Goal: Task Accomplishment & Management: Use online tool/utility

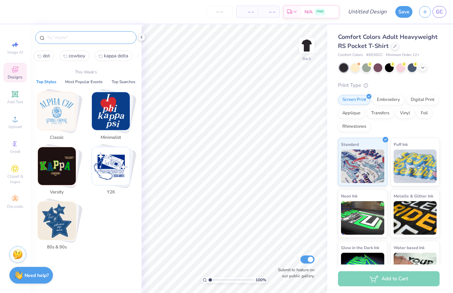
click at [82, 39] on input "text" at bounding box center [89, 37] width 86 height 7
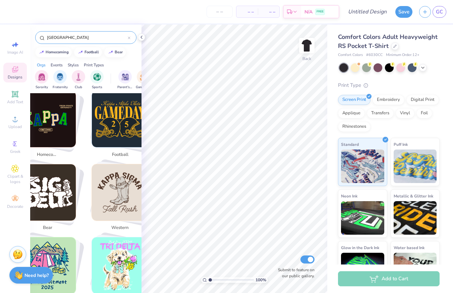
scroll to position [129, 0]
click at [141, 37] on icon at bounding box center [141, 37] width 5 height 5
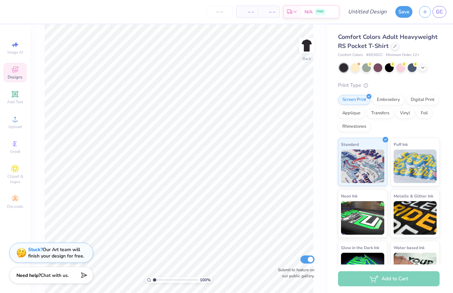
scroll to position [207, 0]
click at [15, 72] on icon at bounding box center [15, 69] width 6 height 6
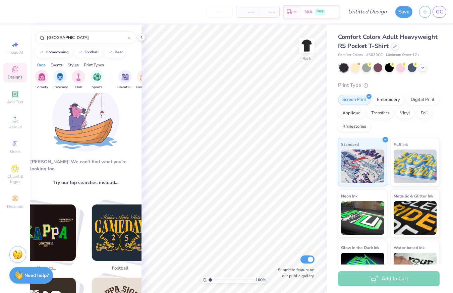
scroll to position [0, 0]
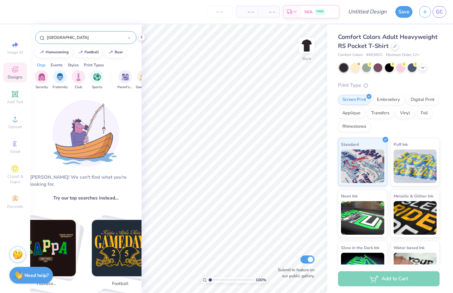
click at [77, 38] on input "hollywood" at bounding box center [86, 37] width 81 height 7
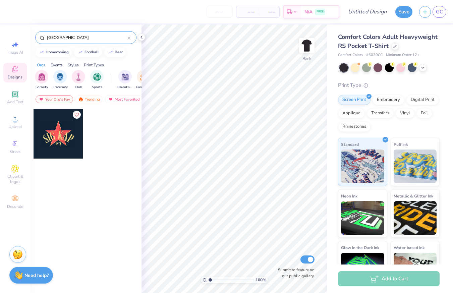
drag, startPoint x: 77, startPoint y: 38, endPoint x: 43, endPoint y: 35, distance: 34.6
click at [43, 35] on div "hollywood" at bounding box center [85, 37] width 101 height 13
type input "r"
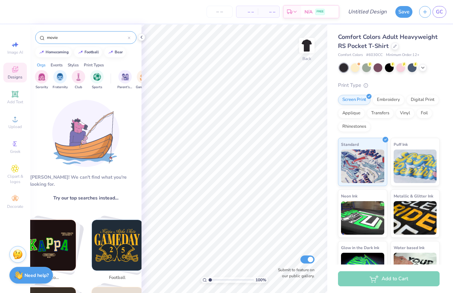
drag, startPoint x: 60, startPoint y: 38, endPoint x: 45, endPoint y: 38, distance: 15.1
click at [45, 38] on div "movie" at bounding box center [85, 37] width 101 height 13
type input "red carpet"
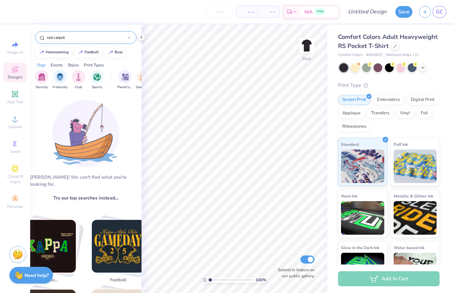
drag, startPoint x: 69, startPoint y: 38, endPoint x: 46, endPoint y: 38, distance: 23.5
click at [46, 38] on input "red carpet" at bounding box center [86, 37] width 81 height 7
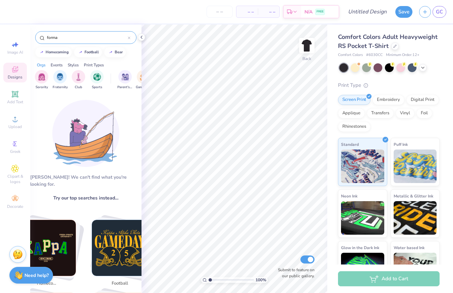
type input "form"
